Goal: Task Accomplishment & Management: Manage account settings

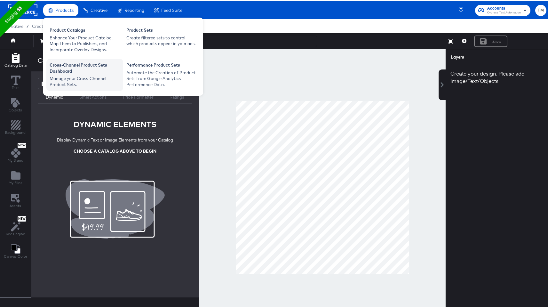
click at [71, 58] on div "Cross-Channel Product Sets Dashboard Manage your Cross-Channel Product Sets." at bounding box center [84, 74] width 77 height 32
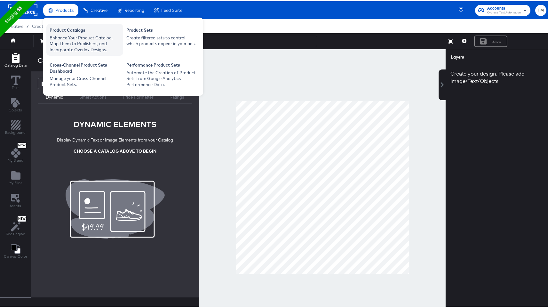
click at [75, 46] on div "Enhance Your Product Catalog, Map Them to Publishers, and Incorporate Overlay D…" at bounding box center [85, 43] width 70 height 18
click at [72, 32] on div "Product Catalogs" at bounding box center [85, 30] width 70 height 8
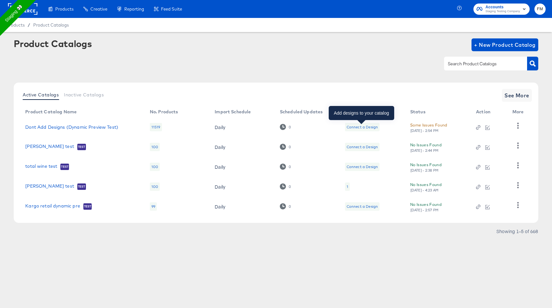
click at [352, 125] on div "Connect a Design" at bounding box center [362, 126] width 31 height 5
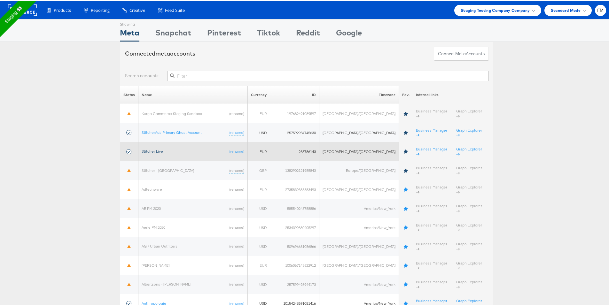
click at [149, 148] on link "Stitcher Live" at bounding box center [152, 150] width 21 height 5
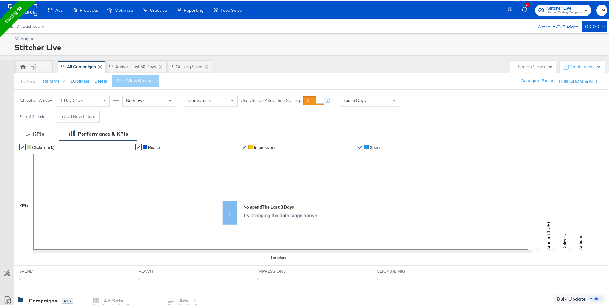
scroll to position [219, 0]
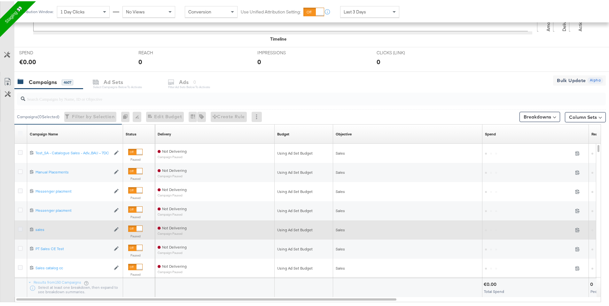
click at [21, 228] on icon at bounding box center [20, 228] width 5 height 5
click at [0, 0] on input "checkbox" at bounding box center [0, 0] width 0 height 0
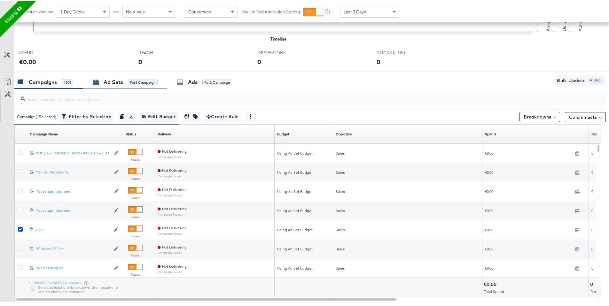
click at [136, 83] on div "for 1 Campaign" at bounding box center [143, 81] width 30 height 6
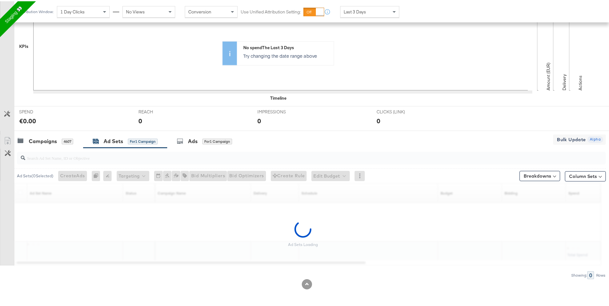
scroll to position [140, 0]
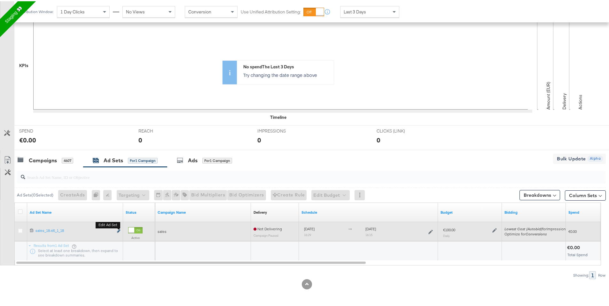
click at [117, 230] on icon "link" at bounding box center [118, 230] width 3 height 4
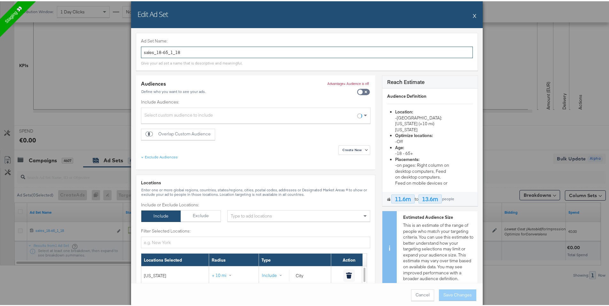
click at [193, 48] on input "sales_18-65_1_18" at bounding box center [307, 51] width 332 height 12
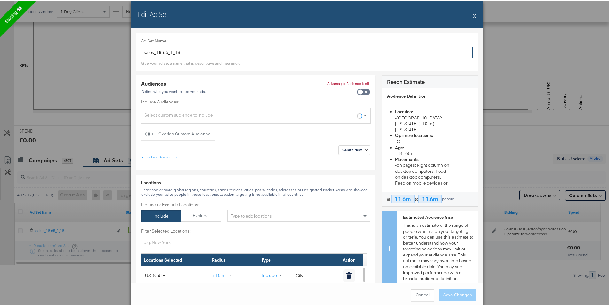
click at [192, 48] on input "sales_18-65_1_18" at bounding box center [307, 51] width 332 height 12
drag, startPoint x: 192, startPoint y: 48, endPoint x: 154, endPoint y: 50, distance: 37.8
click at [154, 50] on input "sales_18-65_1_18" at bounding box center [307, 51] width 332 height 12
click at [183, 55] on input "sales_testing renameing" at bounding box center [307, 51] width 332 height 12
click at [182, 52] on input "sales_testing renameing" at bounding box center [307, 51] width 332 height 12
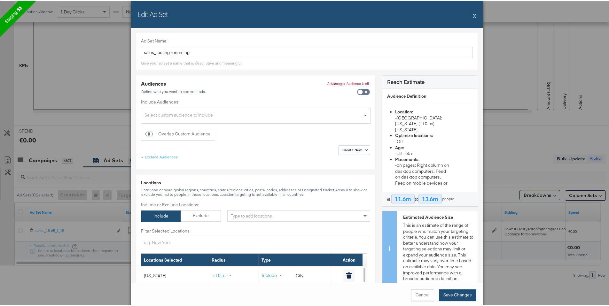
click at [461, 294] on button "Save Changes" at bounding box center [457, 294] width 37 height 12
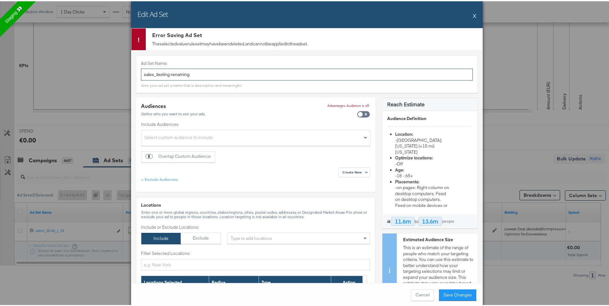
click at [169, 74] on input "sales_testing renaming" at bounding box center [307, 73] width 332 height 12
click at [168, 74] on input "sales_testing renaming" at bounding box center [307, 73] width 332 height 12
click at [177, 74] on input "sales_testing_renaming" at bounding box center [307, 73] width 332 height 12
click at [179, 74] on input "sales_testing_renaming" at bounding box center [307, 73] width 332 height 12
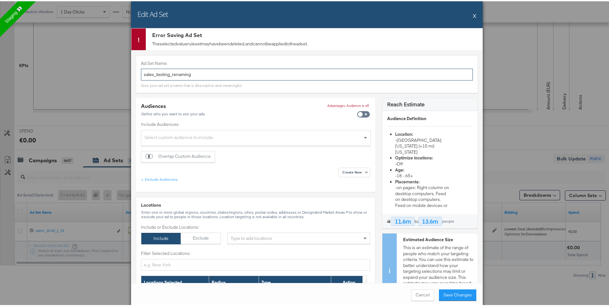
click at [179, 74] on input "sales_testing_renaming" at bounding box center [307, 73] width 332 height 12
type input "sales_testing_renaming"
click at [460, 293] on button "Save Changes" at bounding box center [457, 294] width 37 height 12
click at [473, 15] on button "X" at bounding box center [475, 14] width 4 height 13
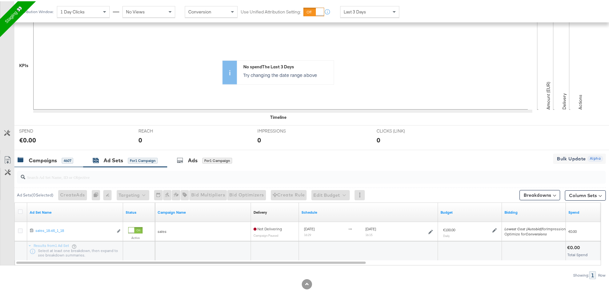
click at [73, 157] on div "4607" at bounding box center [68, 160] width 12 height 6
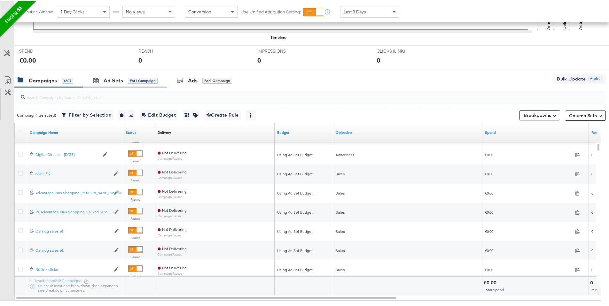
scroll to position [231, 0]
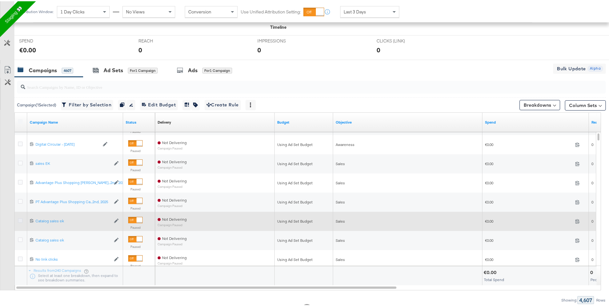
click at [19, 219] on icon at bounding box center [20, 219] width 5 height 5
click at [0, 0] on input "checkbox" at bounding box center [0, 0] width 0 height 0
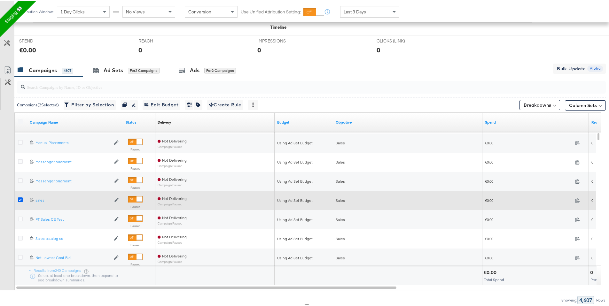
click at [20, 196] on icon at bounding box center [20, 198] width 5 height 5
click at [0, 0] on input "checkbox" at bounding box center [0, 0] width 0 height 0
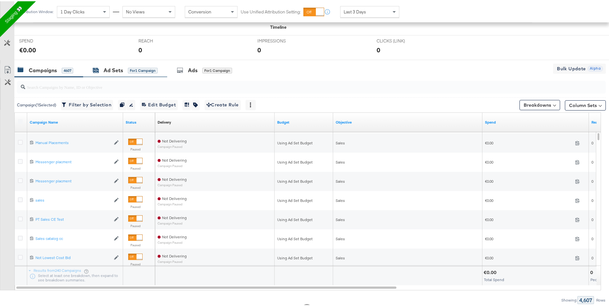
click at [105, 66] on div "Ad Sets" at bounding box center [114, 69] width 20 height 7
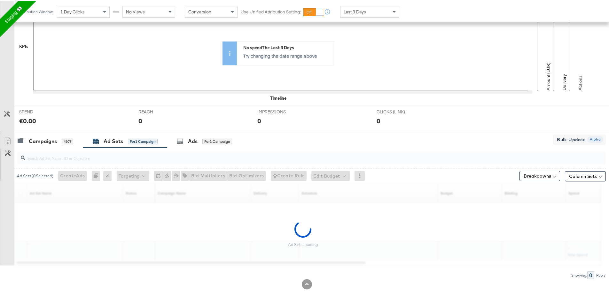
scroll to position [140, 0]
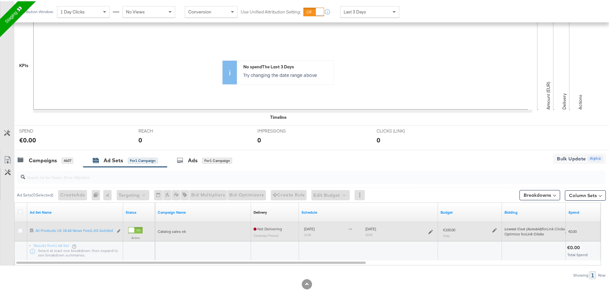
click at [115, 229] on div "Edit ad set" at bounding box center [116, 230] width 7 height 7
click at [118, 229] on icon "link" at bounding box center [118, 230] width 3 height 4
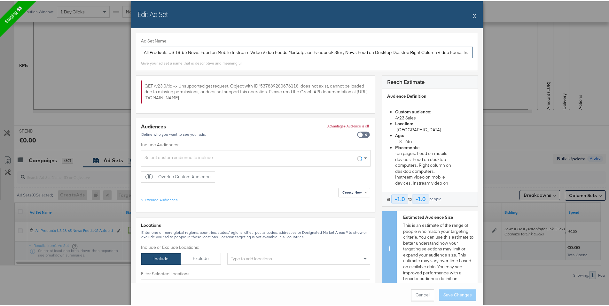
click at [213, 53] on input "All Products US 18-65 News Feed on Mobile,Instream Video,Video Feeds,Marketplac…" at bounding box center [307, 51] width 332 height 12
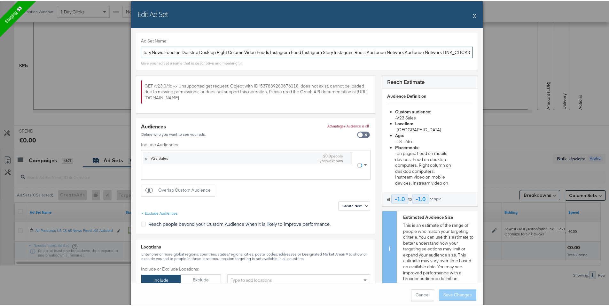
scroll to position [0, 237]
paste input "sales_testing_renaming"
type input "sales_testing_renaming"
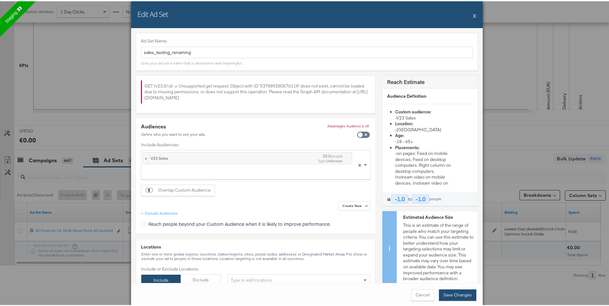
click at [454, 293] on button "Save Changes" at bounding box center [457, 294] width 37 height 12
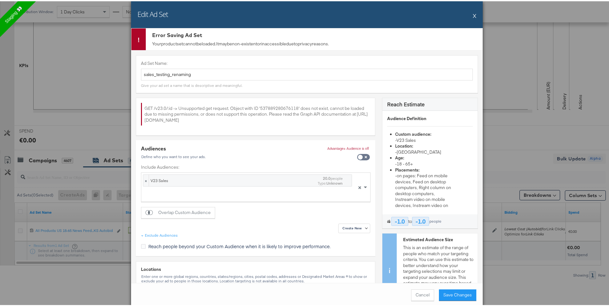
click at [508, 179] on div "Edit Ad Set X Error Saving Ad Set Your product set cannot be loaded. It may be …" at bounding box center [307, 153] width 614 height 306
click at [473, 15] on button "X" at bounding box center [475, 14] width 4 height 13
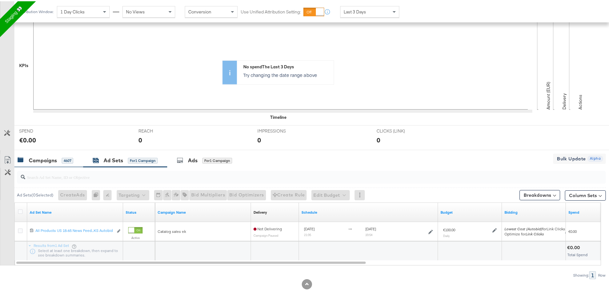
click at [63, 160] on div "4607" at bounding box center [68, 160] width 12 height 6
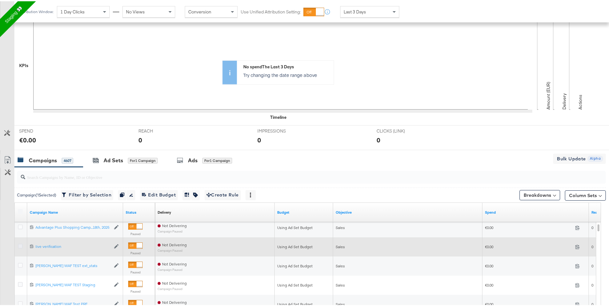
click at [19, 247] on icon at bounding box center [20, 245] width 5 height 5
click at [0, 0] on input "checkbox" at bounding box center [0, 0] width 0 height 0
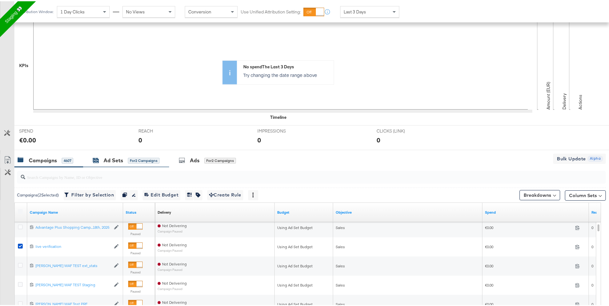
click at [125, 156] on div "Ad Sets for 2 Campaigns" at bounding box center [126, 159] width 67 height 7
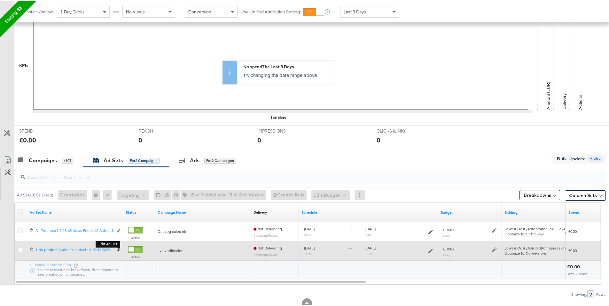
click at [119, 249] on icon "link" at bounding box center [118, 249] width 3 height 4
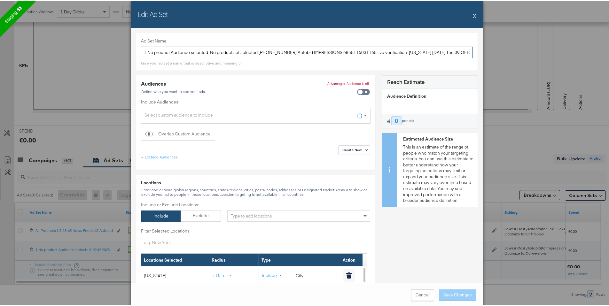
click at [208, 52] on input "1 No product Audience selected No product set selected 18-65 65 18 Autobid IMPR…" at bounding box center [307, 51] width 332 height 12
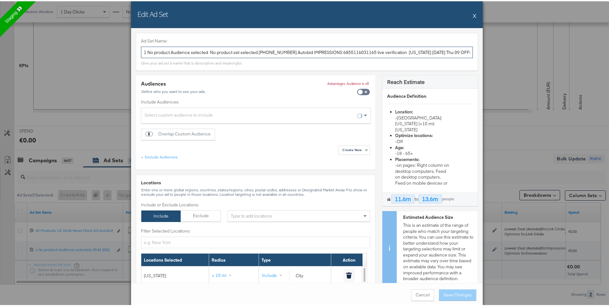
click at [208, 52] on input "1 No product Audience selected No product set selected 18-65 65 18 Autobid IMPR…" at bounding box center [307, 51] width 332 height 12
paste input "sales_testing_renaming"
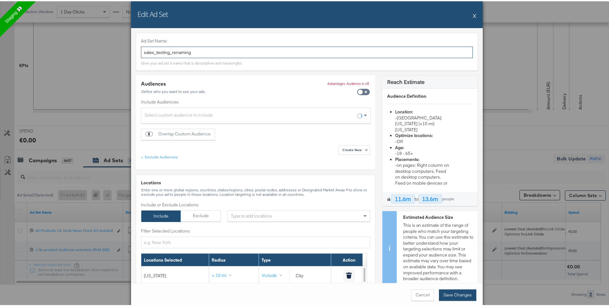
type input "sales_testing_renaming"
click at [447, 291] on button "Save Changes" at bounding box center [457, 294] width 37 height 12
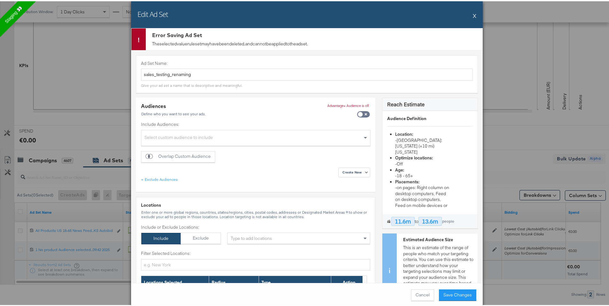
click at [496, 82] on div "Edit Ad Set X Error Saving Ad Set The selected value rule set may have been del…" at bounding box center [307, 153] width 614 height 306
click at [473, 17] on button "X" at bounding box center [475, 14] width 4 height 13
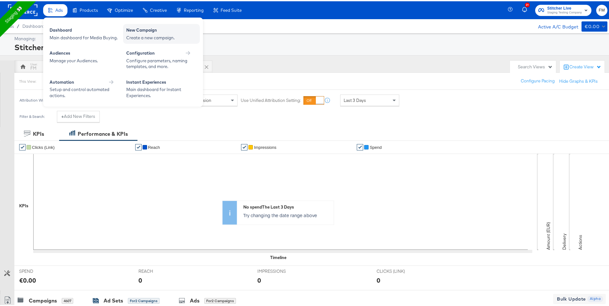
click at [137, 29] on div "New Campaign" at bounding box center [161, 30] width 70 height 8
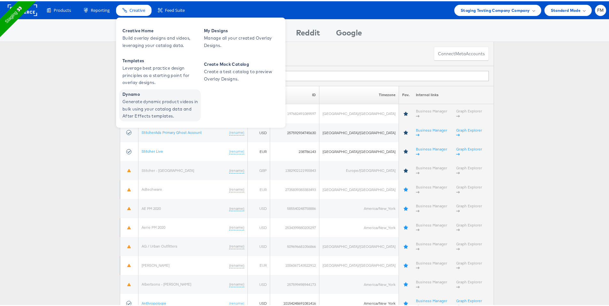
click at [128, 98] on span "Generate dynamic product videos in bulk using your catalog data and After Effec…" at bounding box center [160, 108] width 77 height 22
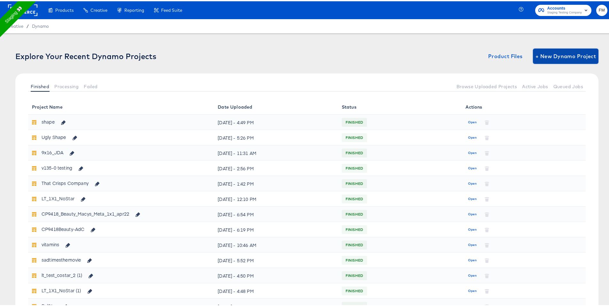
click at [569, 54] on span "+ New Dynamo Project" at bounding box center [566, 55] width 60 height 9
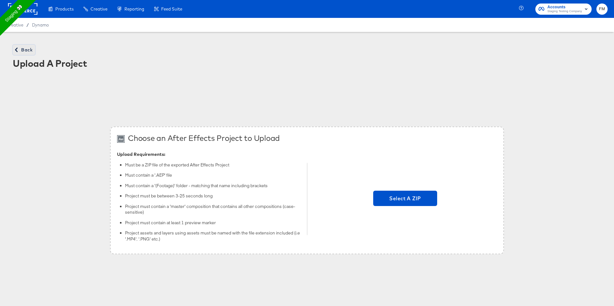
click at [23, 50] on span "Back" at bounding box center [23, 50] width 17 height 8
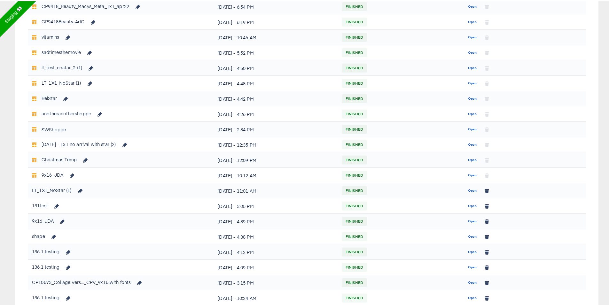
scroll to position [210, 0]
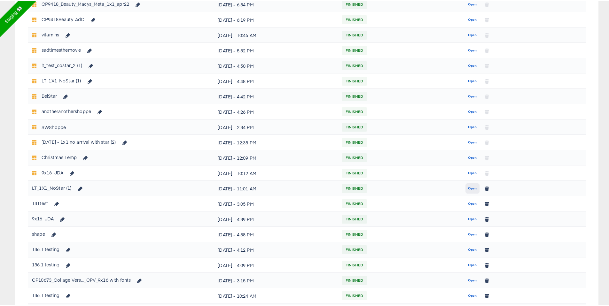
click at [468, 189] on span "Open" at bounding box center [472, 187] width 9 height 6
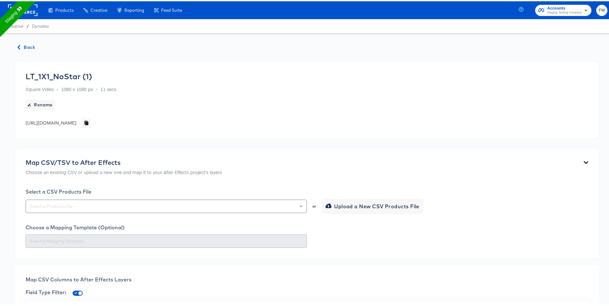
click at [32, 6] on rect at bounding box center [22, 9] width 29 height 12
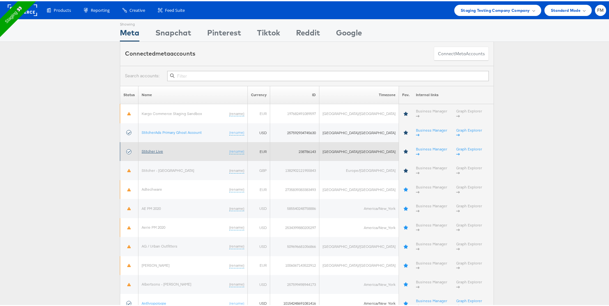
click at [153, 148] on link "Stitcher Live" at bounding box center [152, 150] width 21 height 5
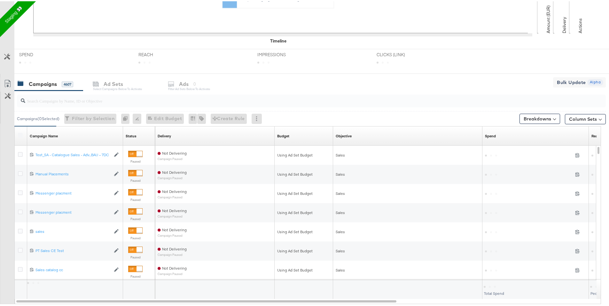
scroll to position [255, 0]
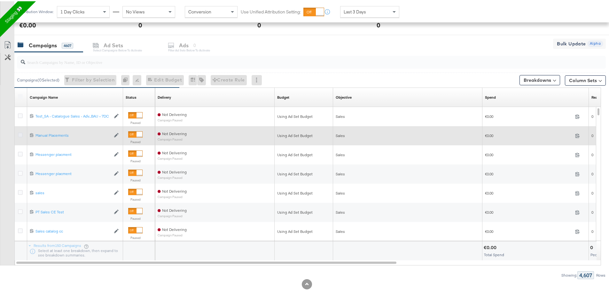
click at [20, 134] on icon at bounding box center [20, 133] width 5 height 5
click at [0, 0] on input "checkbox" at bounding box center [0, 0] width 0 height 0
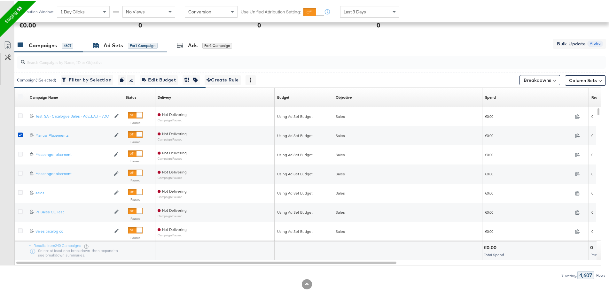
click at [123, 46] on div "Ad Sets for 1 Campaign" at bounding box center [125, 44] width 65 height 7
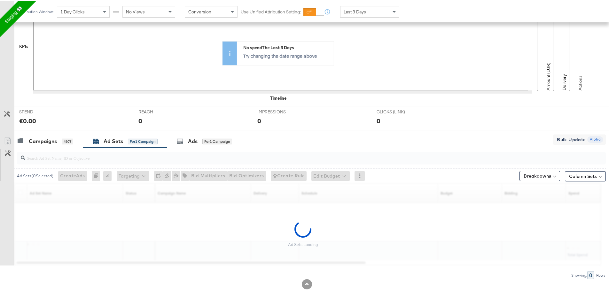
scroll to position [140, 0]
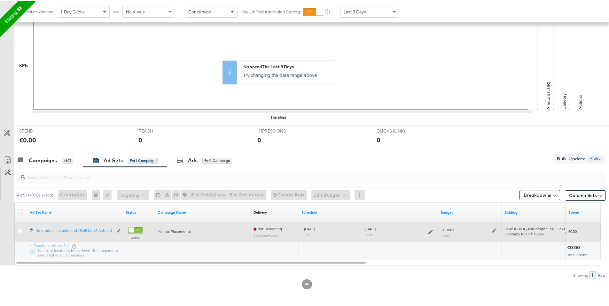
click at [121, 231] on div "6862450522365 No product set selected 18-65 LINK_CLICKS LINK_CLICKS Autobid No …" at bounding box center [75, 230] width 96 height 12
click at [117, 229] on icon "link" at bounding box center [118, 230] width 3 height 4
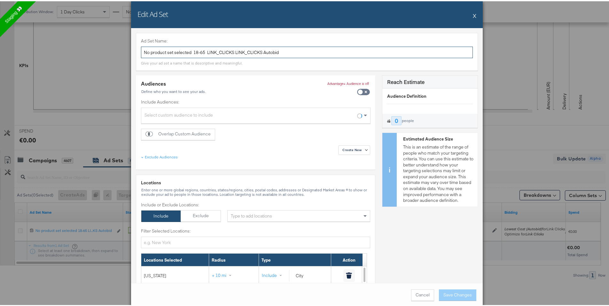
click at [142, 51] on input "No product set selected 18-65 LINK_CLICKS LINK_CLICKS Autobid" at bounding box center [307, 51] width 332 height 12
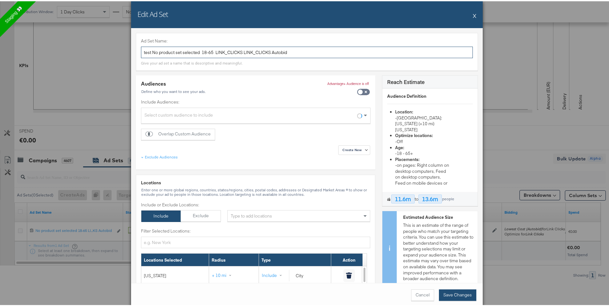
type input "test No product set selected 18-65 LINK_CLICKS LINK_CLICKS Autobid"
click at [463, 298] on button "Save Changes" at bounding box center [457, 294] width 37 height 12
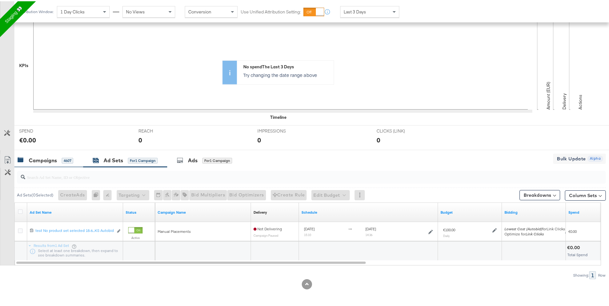
click at [62, 159] on div "4607" at bounding box center [68, 160] width 12 height 6
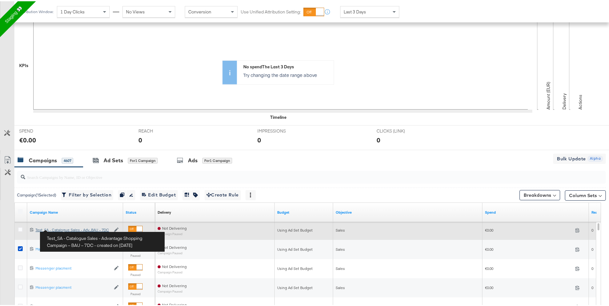
click at [64, 228] on div "Test_SA - Catalogue Sales - Advantage Shopping Campaign – BAU – 7DC Test_SA - C…" at bounding box center [72, 228] width 75 height 5
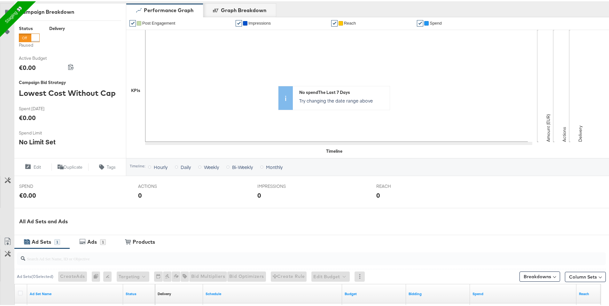
scroll to position [182, 0]
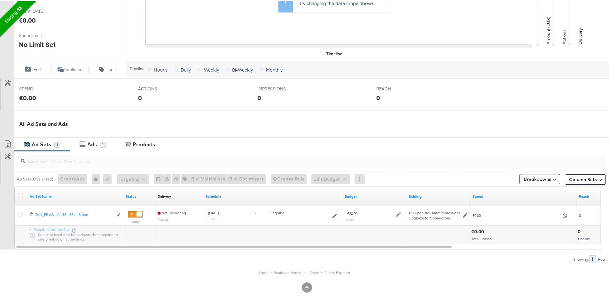
click at [48, 143] on div "Ad Sets" at bounding box center [42, 143] width 20 height 7
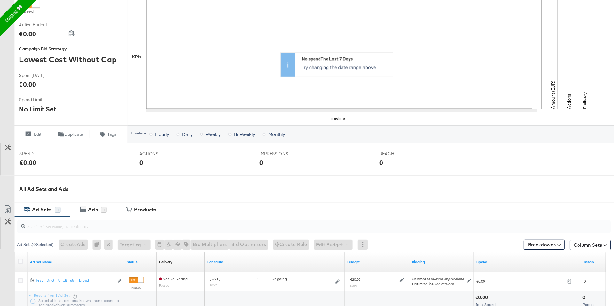
scroll to position [0, 0]
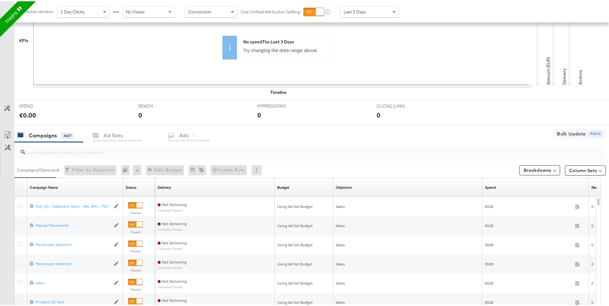
scroll to position [166, 0]
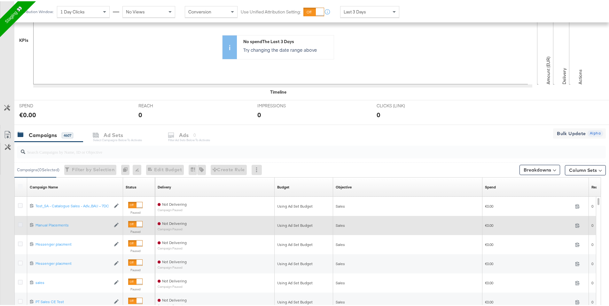
click at [19, 224] on icon at bounding box center [20, 223] width 5 height 5
click at [0, 0] on input "checkbox" at bounding box center [0, 0] width 0 height 0
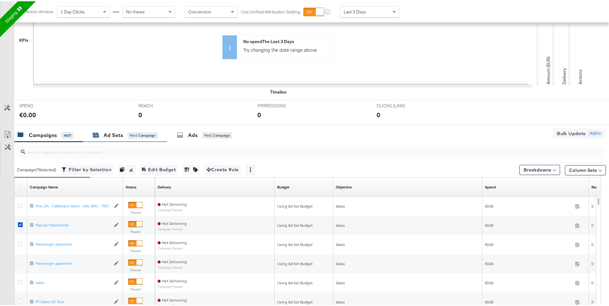
click at [117, 131] on div "Ad Sets" at bounding box center [114, 133] width 20 height 7
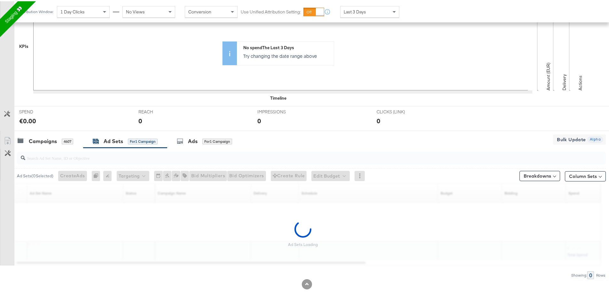
scroll to position [140, 0]
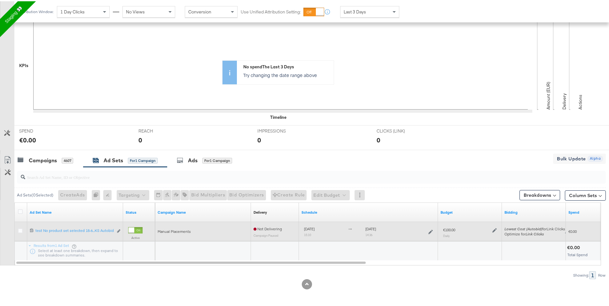
click at [114, 230] on div "Edit ad set" at bounding box center [116, 230] width 7 height 7
click at [118, 229] on icon "link" at bounding box center [118, 230] width 3 height 4
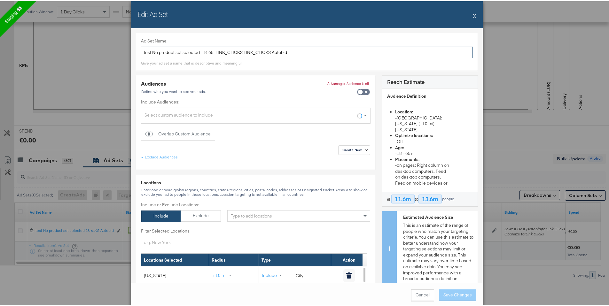
click at [146, 53] on input "test No product set selected 18-65 LINK_CLICKS LINK_CLICKS Autobid" at bounding box center [307, 51] width 332 height 12
click at [150, 53] on input "test No product set selected 18-65 LINK_CLICKS LINK_CLICKS Autobid" at bounding box center [307, 51] width 332 height 12
click at [145, 52] on input "test Rename No product set selected 18-65 LINK_CLICKS LINK_CLICKS Autobid" at bounding box center [307, 51] width 332 height 12
click at [142, 51] on input "test Rename No product set selected 18-65 LINK_CLICKS LINK_CLICKS Autobid" at bounding box center [307, 51] width 332 height 12
type input "Test Rename No product set selected 18-65 LINK_CLICKS LINK_CLICKS Autobid"
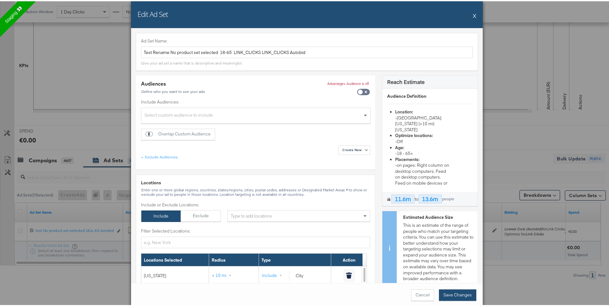
click at [467, 293] on button "Save Changes" at bounding box center [457, 294] width 37 height 12
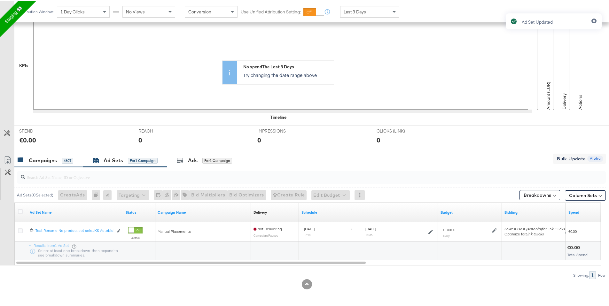
click at [59, 158] on div "Campaigns 4607" at bounding box center [46, 159] width 56 height 7
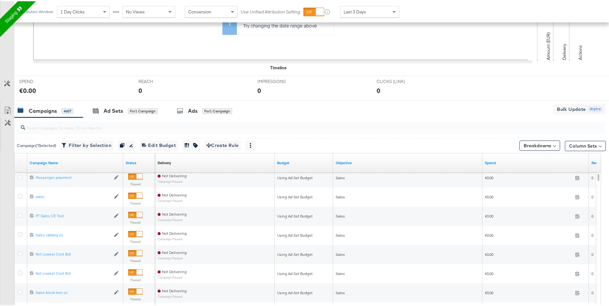
scroll to position [255, 0]
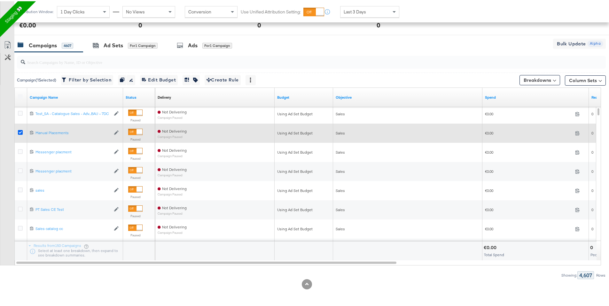
click at [19, 131] on icon at bounding box center [20, 131] width 5 height 5
click at [0, 0] on input "checkbox" at bounding box center [0, 0] width 0 height 0
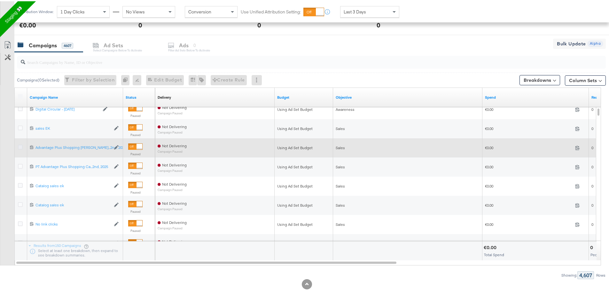
click at [22, 145] on icon at bounding box center [20, 146] width 5 height 5
click at [0, 0] on input "checkbox" at bounding box center [0, 0] width 0 height 0
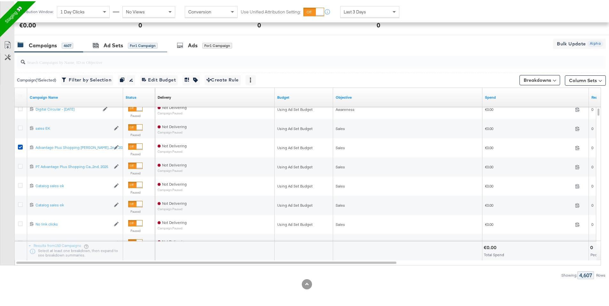
click at [106, 39] on div "Ad Sets for 1 Campaign" at bounding box center [125, 44] width 84 height 14
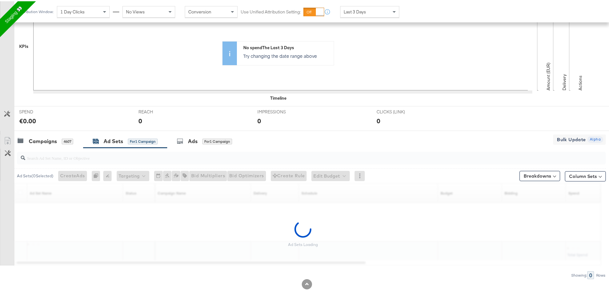
scroll to position [140, 0]
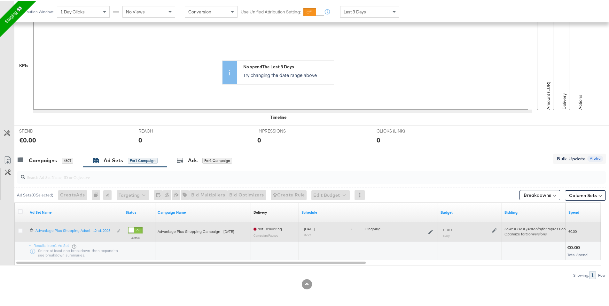
click at [119, 232] on div "Edit ad set" at bounding box center [119, 230] width 4 height 7
click at [118, 230] on div "Edit ad set" at bounding box center [119, 230] width 4 height 7
click at [117, 230] on div "Edit ad set" at bounding box center [119, 230] width 4 height 7
click at [20, 229] on icon at bounding box center [20, 229] width 5 height 5
click at [0, 0] on input "checkbox" at bounding box center [0, 0] width 0 height 0
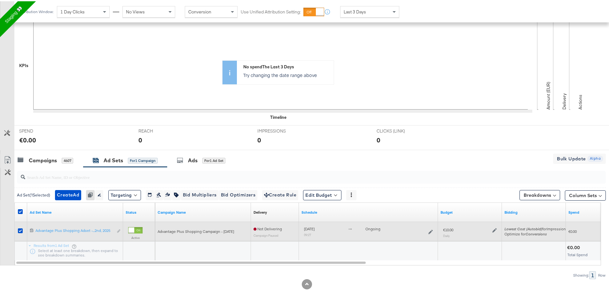
click at [120, 230] on div "Edit ad set" at bounding box center [119, 230] width 4 height 7
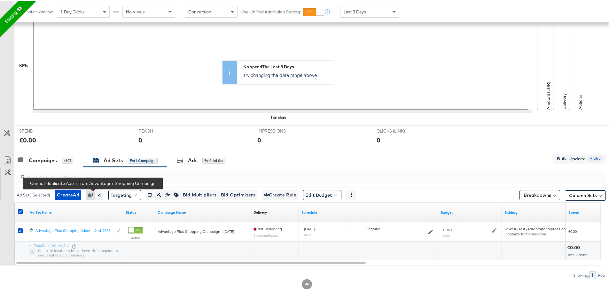
click at [93, 192] on div "Cannot duplicate Adset from Advantage+ Shopping Campaign" at bounding box center [90, 194] width 9 height 10
click at [66, 193] on span "Create Ad" at bounding box center [68, 194] width 22 height 8
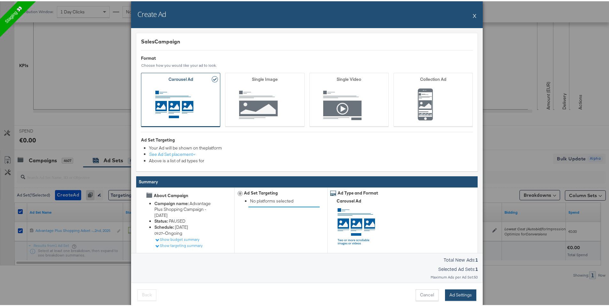
click at [458, 290] on button "Ad Settings" at bounding box center [460, 294] width 31 height 12
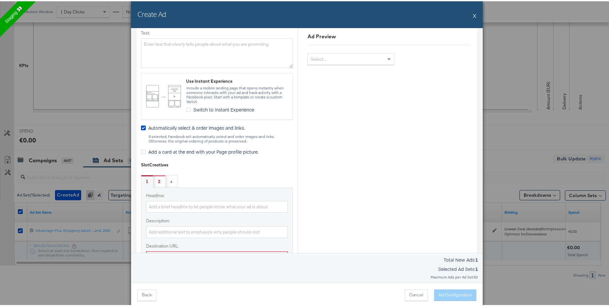
scroll to position [404, 0]
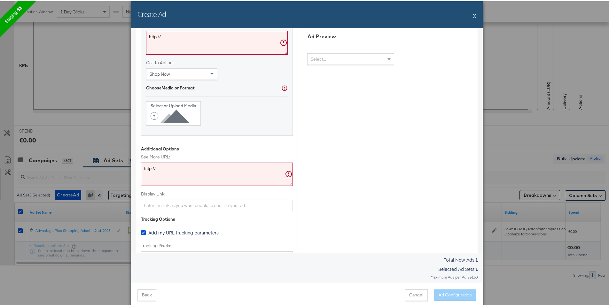
click at [475, 14] on div "Create Ad X" at bounding box center [307, 13] width 352 height 27
click at [474, 15] on div "Create Ad X" at bounding box center [307, 13] width 352 height 27
click at [473, 13] on button "X" at bounding box center [475, 14] width 4 height 13
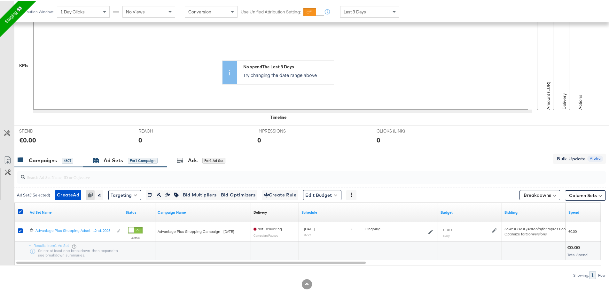
click at [69, 159] on div "4607" at bounding box center [68, 160] width 12 height 6
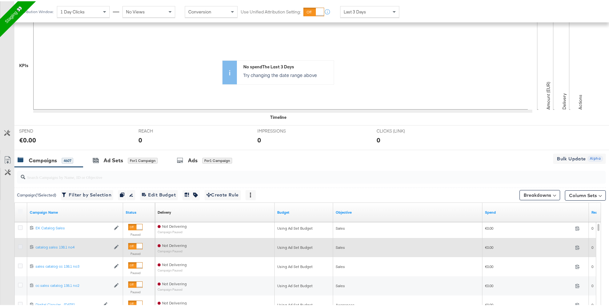
click at [19, 245] on icon at bounding box center [20, 245] width 5 height 5
click at [0, 0] on input "checkbox" at bounding box center [0, 0] width 0 height 0
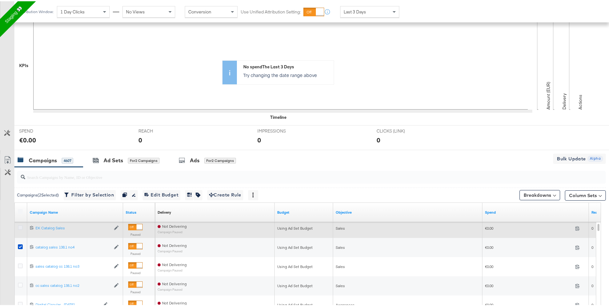
click at [20, 226] on icon at bounding box center [20, 226] width 5 height 5
click at [0, 0] on input "checkbox" at bounding box center [0, 0] width 0 height 0
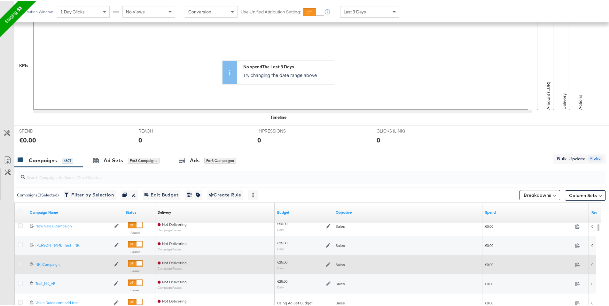
click at [18, 263] on icon at bounding box center [20, 263] width 5 height 5
click at [0, 0] on input "checkbox" at bounding box center [0, 0] width 0 height 0
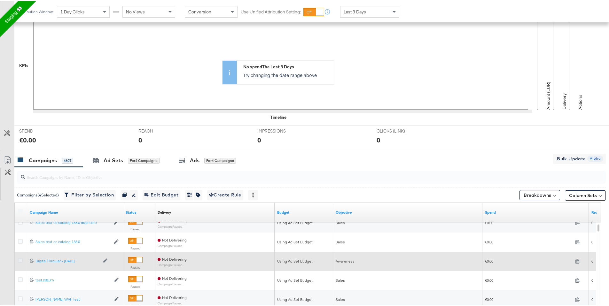
click at [20, 259] on icon at bounding box center [20, 259] width 5 height 5
click at [0, 0] on input "checkbox" at bounding box center [0, 0] width 0 height 0
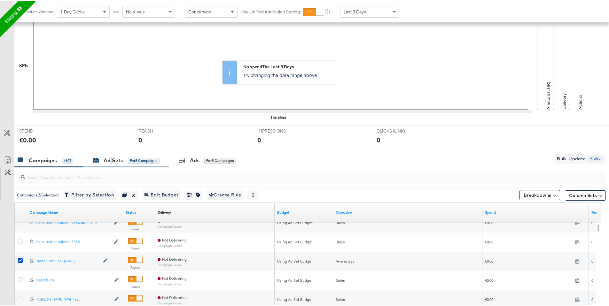
click at [111, 160] on div "Ad Sets" at bounding box center [114, 159] width 20 height 7
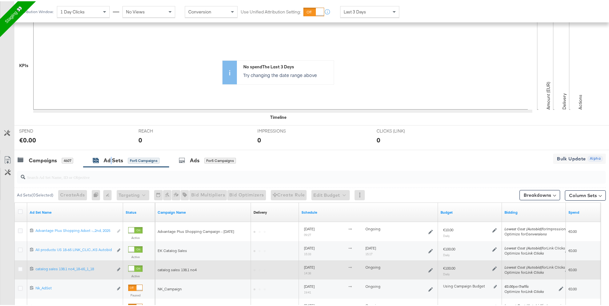
scroll to position [217, 0]
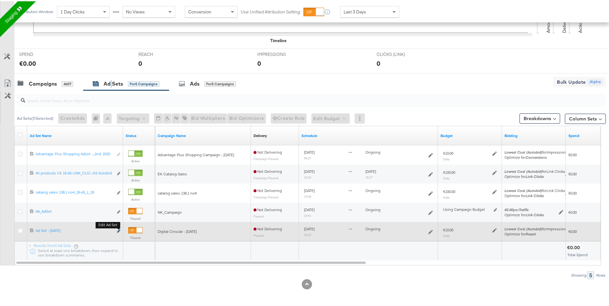
click at [118, 229] on icon "link" at bounding box center [118, 230] width 3 height 4
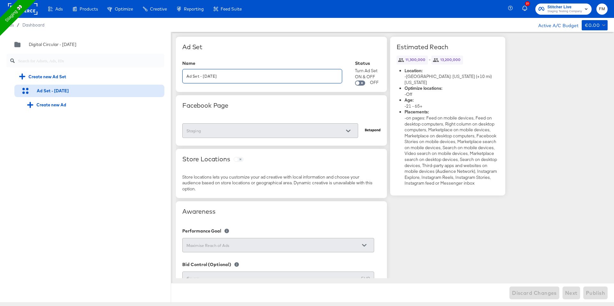
click at [223, 77] on input "Ad Set - 17 Sep" at bounding box center [262, 74] width 159 height 14
click at [242, 135] on div "Staging" at bounding box center [270, 130] width 176 height 14
type input "Ad Set - 17 Sep test"
click at [231, 117] on div "Facebook Page" at bounding box center [281, 111] width 198 height 18
click at [591, 292] on span "Publish" at bounding box center [595, 293] width 19 height 9
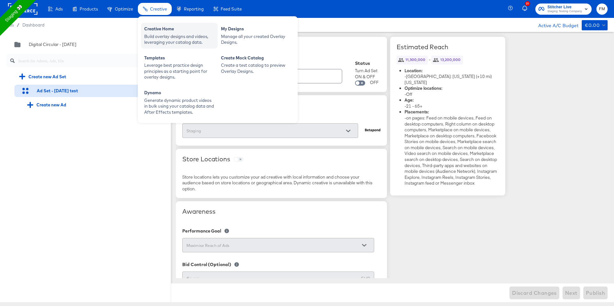
click at [160, 27] on div "Creative Home" at bounding box center [179, 30] width 70 height 8
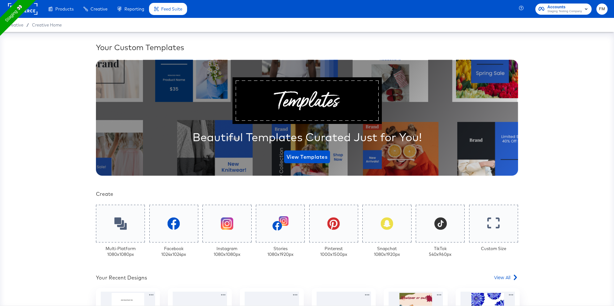
click at [33, 8] on rect at bounding box center [22, 9] width 29 height 12
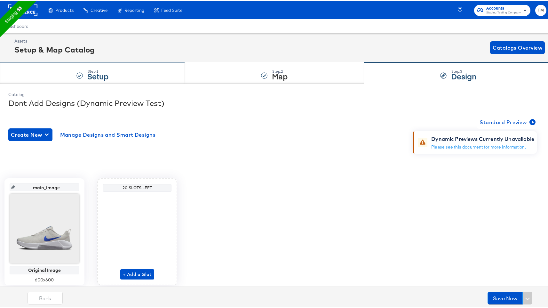
click at [61, 78] on div "Step: 1 Setup" at bounding box center [92, 71] width 185 height 21
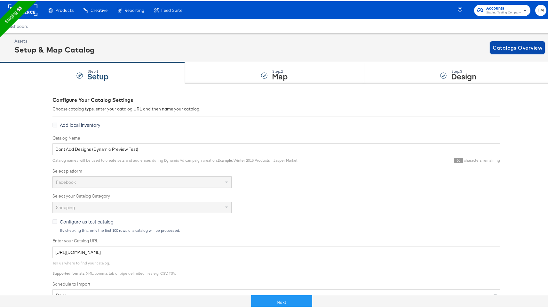
click at [511, 46] on span "Catalogs Overview" at bounding box center [517, 46] width 50 height 9
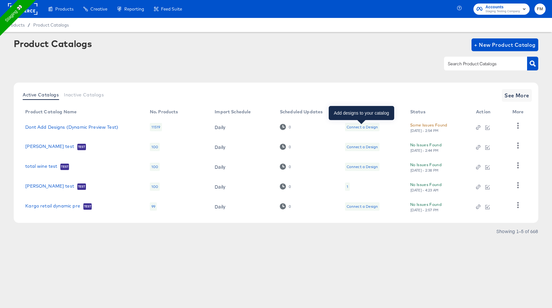
click at [354, 129] on div "Connect a Design" at bounding box center [362, 126] width 31 height 5
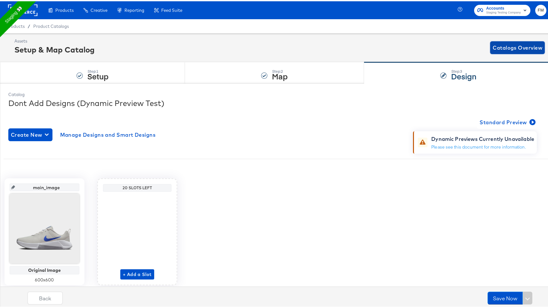
click at [505, 47] on span "Catalogs Overview" at bounding box center [517, 46] width 50 height 9
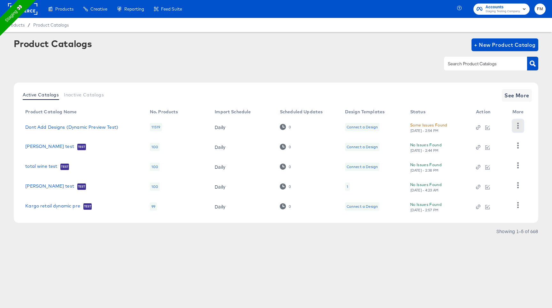
click at [523, 127] on button "button" at bounding box center [518, 125] width 11 height 13
click at [517, 154] on div "HUD Checks (Internal)" at bounding box center [492, 149] width 64 height 10
click at [419, 129] on div "[DATE] - 2:54 PM" at bounding box center [425, 130] width 29 height 4
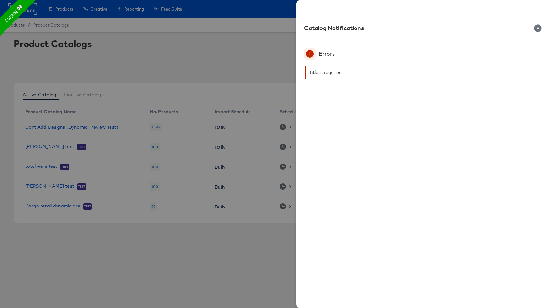
click at [192, 62] on div at bounding box center [276, 154] width 552 height 308
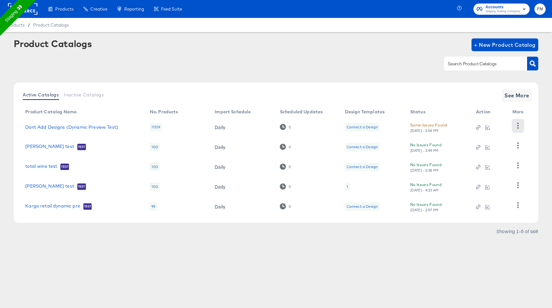
click at [517, 125] on icon "button" at bounding box center [518, 125] width 6 height 6
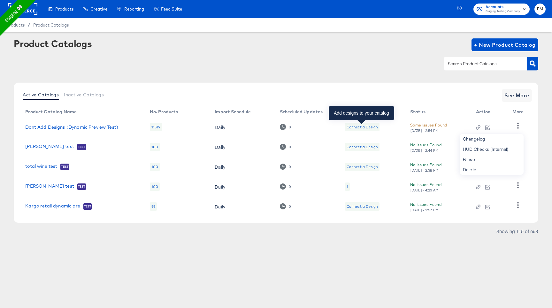
click at [368, 129] on div "Connect a Design" at bounding box center [362, 126] width 31 height 5
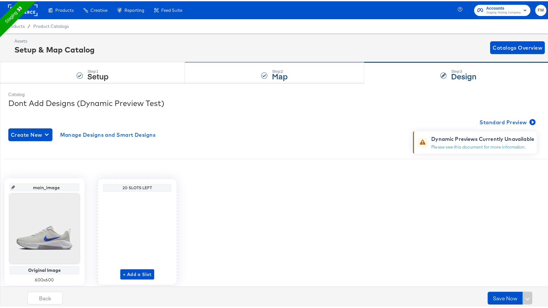
click at [298, 81] on div "Step: 2 Map" at bounding box center [274, 71] width 179 height 21
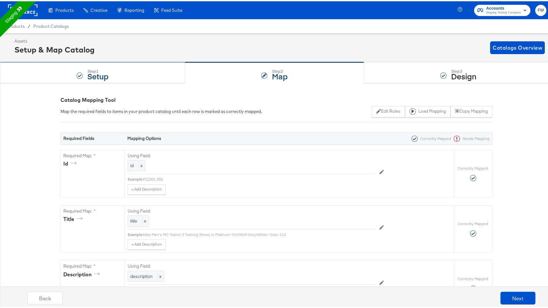
click at [95, 76] on strong "Setup" at bounding box center [98, 74] width 21 height 11
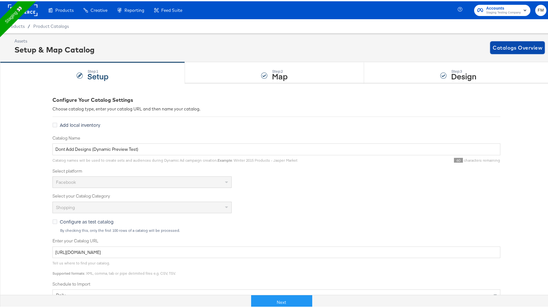
click at [513, 47] on span "Catalogs Overview" at bounding box center [517, 46] width 50 height 9
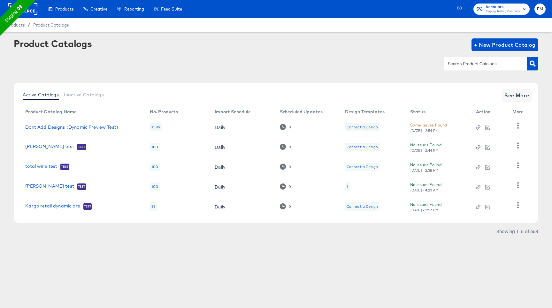
click at [430, 123] on div "Some Issues Found" at bounding box center [429, 124] width 37 height 7
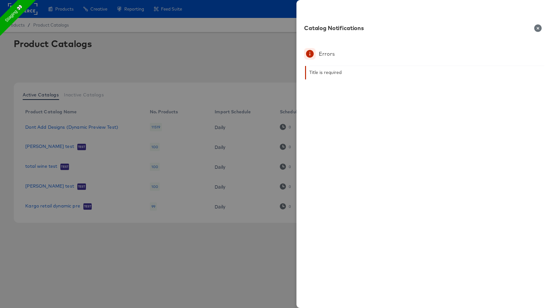
click at [323, 63] on div "Errors Title is required" at bounding box center [424, 69] width 240 height 43
click at [308, 55] on icon at bounding box center [310, 54] width 8 height 8
click at [206, 52] on div at bounding box center [276, 154] width 552 height 308
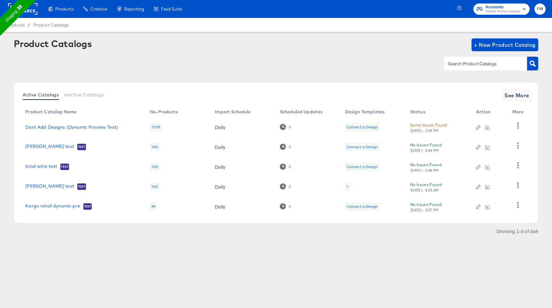
click at [349, 129] on div "Connect a Design" at bounding box center [362, 127] width 35 height 8
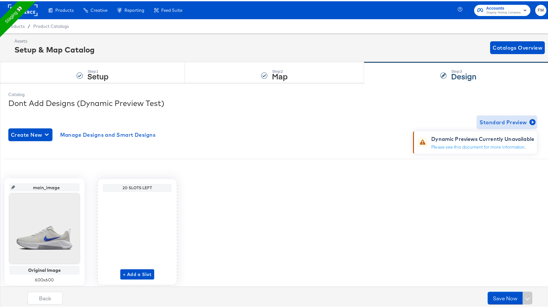
click at [498, 123] on span "Standard Preview" at bounding box center [506, 120] width 55 height 9
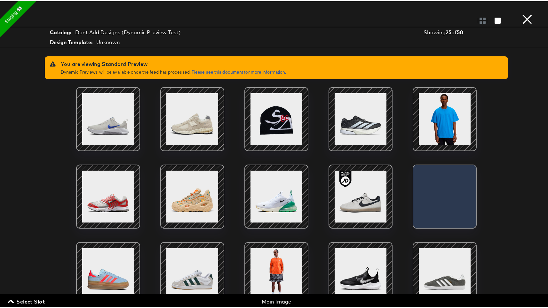
click at [522, 13] on button "×" at bounding box center [526, 6] width 13 height 13
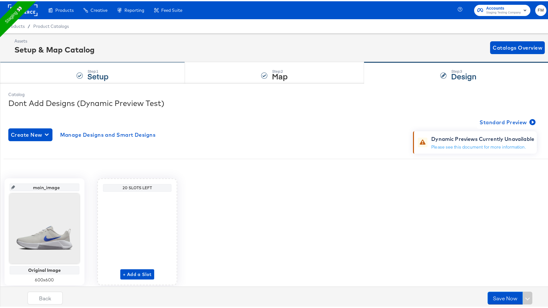
click at [98, 68] on div "Step: 1" at bounding box center [98, 70] width 21 height 4
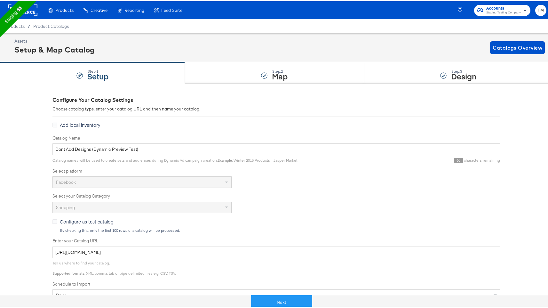
click at [525, 39] on div "Assets Setup & Map Catalog Catalogs Overview" at bounding box center [279, 46] width 530 height 19
click at [524, 43] on span "Catalogs Overview" at bounding box center [517, 46] width 50 height 9
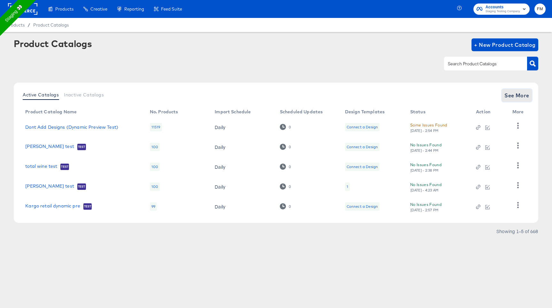
click at [512, 99] on span "See More" at bounding box center [517, 95] width 25 height 9
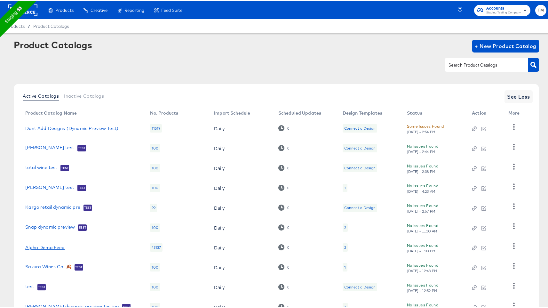
click at [43, 246] on link "Alpha Demo Feed" at bounding box center [44, 245] width 39 height 5
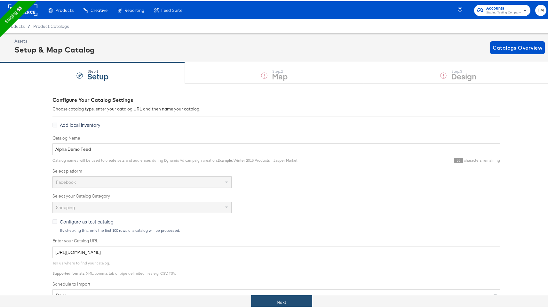
click at [275, 304] on button "Next" at bounding box center [281, 300] width 61 height 14
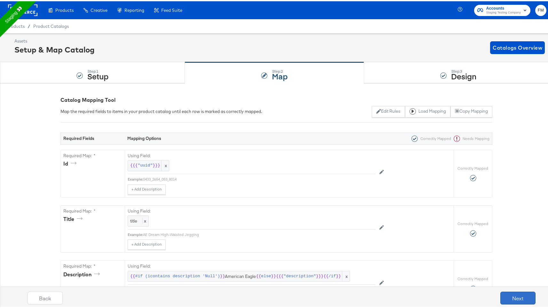
click at [513, 293] on button "Next" at bounding box center [517, 296] width 35 height 13
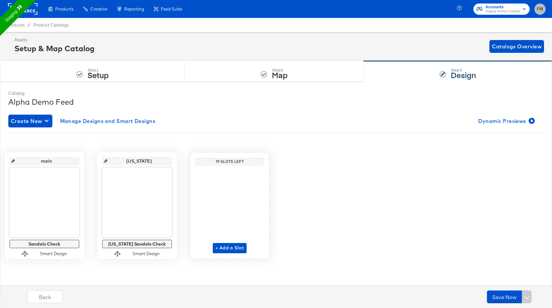
click at [537, 10] on span "FM" at bounding box center [540, 8] width 6 height 7
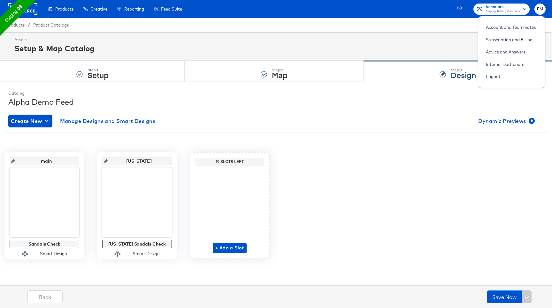
click at [300, 47] on div "Assets Setup & Map Catalog Catalogs Overview" at bounding box center [279, 46] width 530 height 19
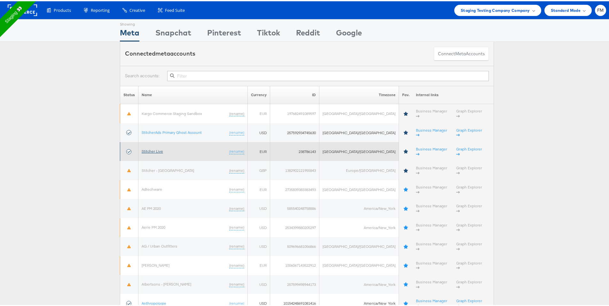
click at [150, 148] on link "Stitcher Live" at bounding box center [152, 150] width 21 height 5
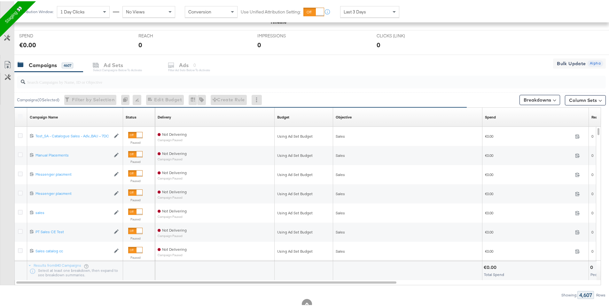
scroll to position [236, 0]
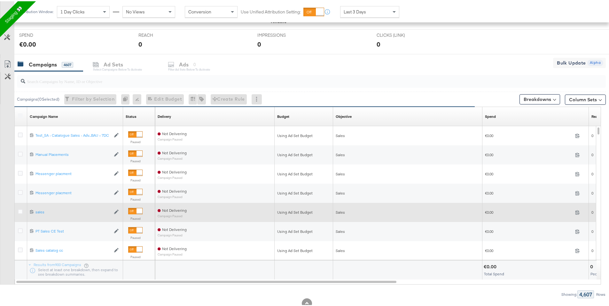
click at [139, 209] on div at bounding box center [140, 210] width 6 height 6
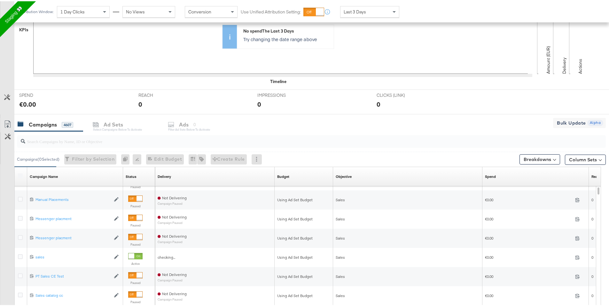
scroll to position [176, 0]
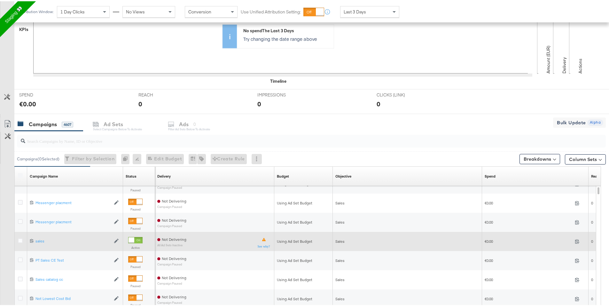
click at [134, 239] on div at bounding box center [132, 239] width 6 height 6
click at [21, 239] on icon at bounding box center [20, 239] width 5 height 5
click at [0, 0] on input "checkbox" at bounding box center [0, 0] width 0 height 0
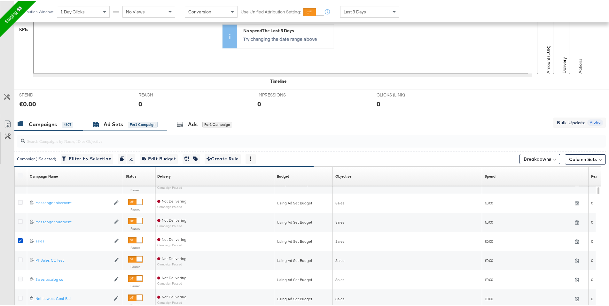
click at [95, 121] on icon at bounding box center [94, 122] width 3 height 2
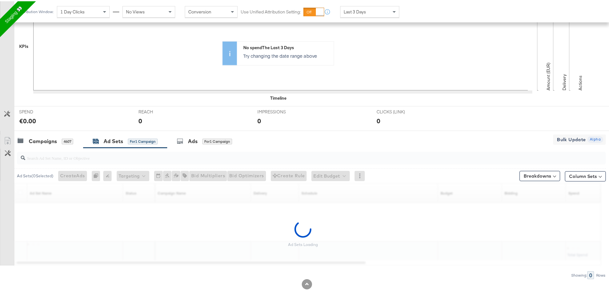
scroll to position [140, 0]
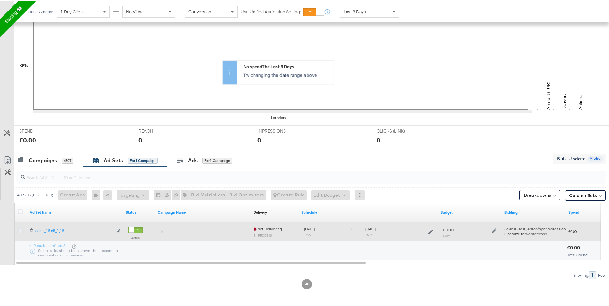
click at [22, 231] on icon at bounding box center [20, 229] width 5 height 5
click at [0, 0] on input "checkbox" at bounding box center [0, 0] width 0 height 0
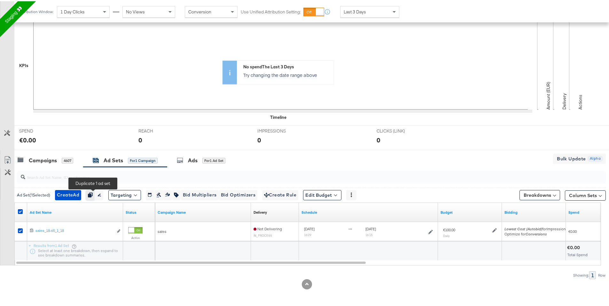
click at [92, 194] on icon "button" at bounding box center [90, 194] width 4 height 4
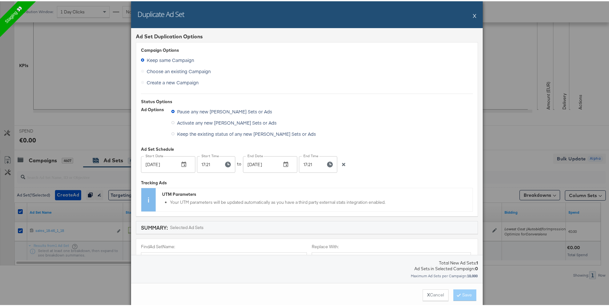
click at [462, 290] on div "X Cancel Save" at bounding box center [307, 294] width 352 height 24
click at [169, 71] on span "Choose an existing Campaign" at bounding box center [179, 70] width 64 height 6
click at [0, 0] on input "Choose an existing Campaign" at bounding box center [0, 0] width 0 height 0
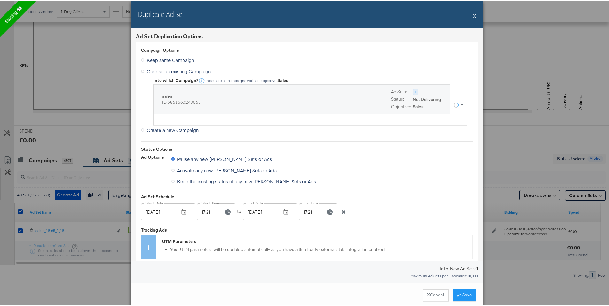
click at [473, 15] on button "X" at bounding box center [475, 14] width 4 height 13
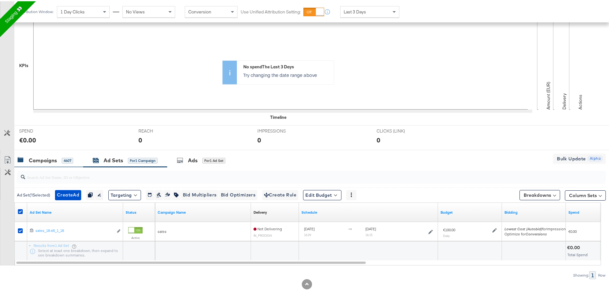
click at [47, 159] on div "Campaigns" at bounding box center [43, 159] width 28 height 7
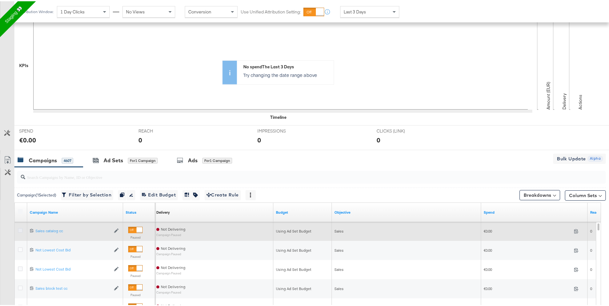
click at [21, 229] on icon at bounding box center [20, 229] width 5 height 5
click at [0, 0] on input "checkbox" at bounding box center [0, 0] width 0 height 0
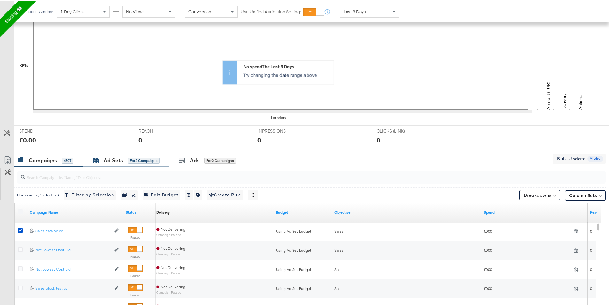
click at [118, 161] on div "Ad Sets" at bounding box center [114, 159] width 20 height 7
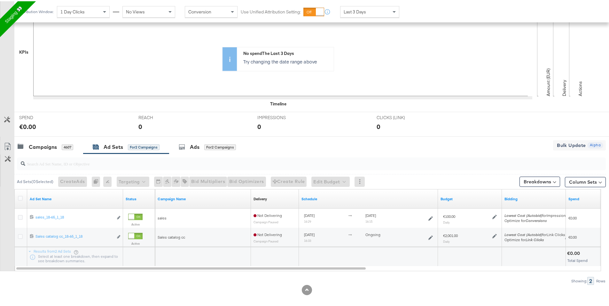
scroll to position [154, 0]
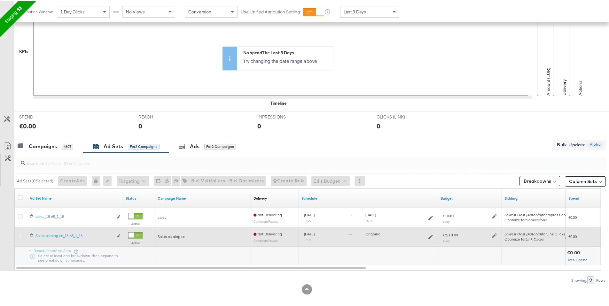
click at [21, 236] on icon at bounding box center [20, 234] width 5 height 5
click at [0, 0] on input "checkbox" at bounding box center [0, 0] width 0 height 0
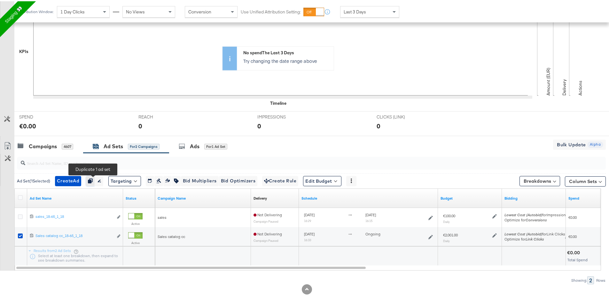
click at [92, 180] on icon "button" at bounding box center [90, 179] width 4 height 4
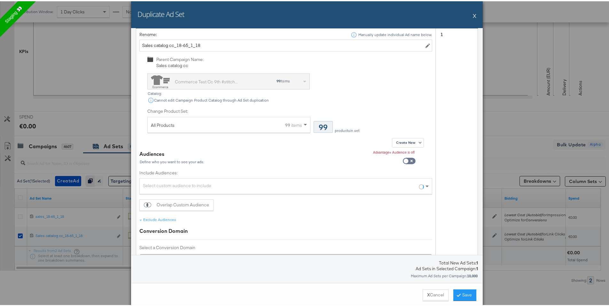
scroll to position [342, 0]
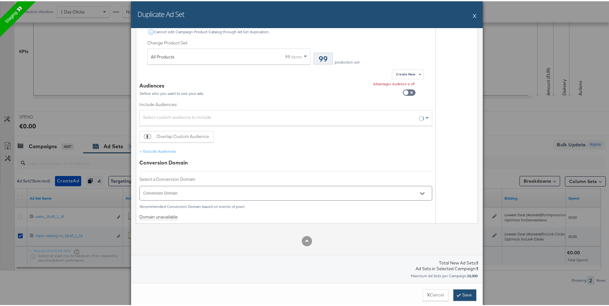
click at [469, 292] on button "Save" at bounding box center [464, 294] width 23 height 12
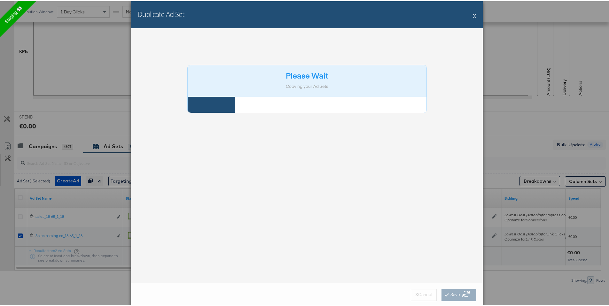
scroll to position [0, 0]
